Goal: Navigation & Orientation: Go to known website

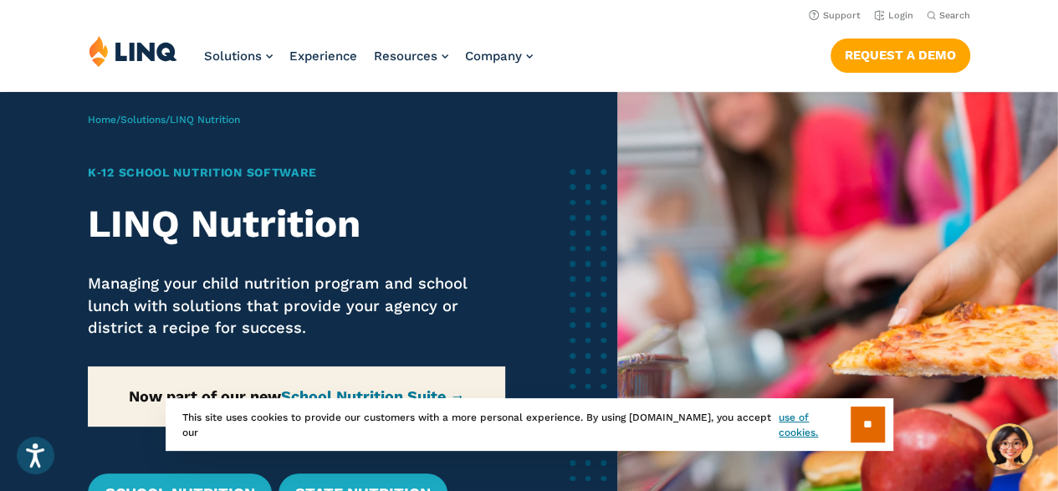
click at [893, 21] on li "Login" at bounding box center [893, 14] width 39 height 18
click at [909, 13] on link "Login" at bounding box center [893, 15] width 39 height 11
